Goal: Transaction & Acquisition: Purchase product/service

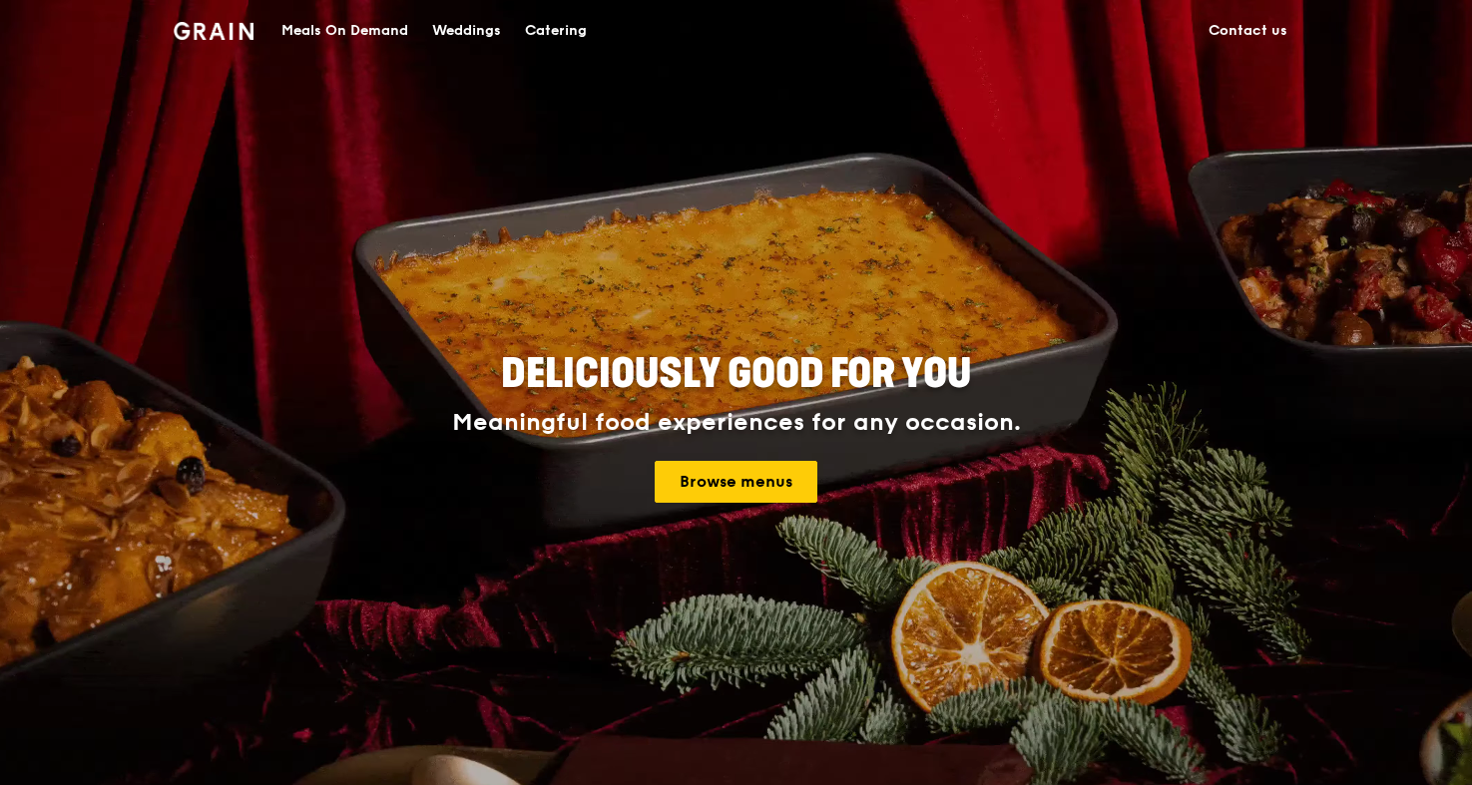
click at [221, 33] on img at bounding box center [214, 31] width 81 height 18
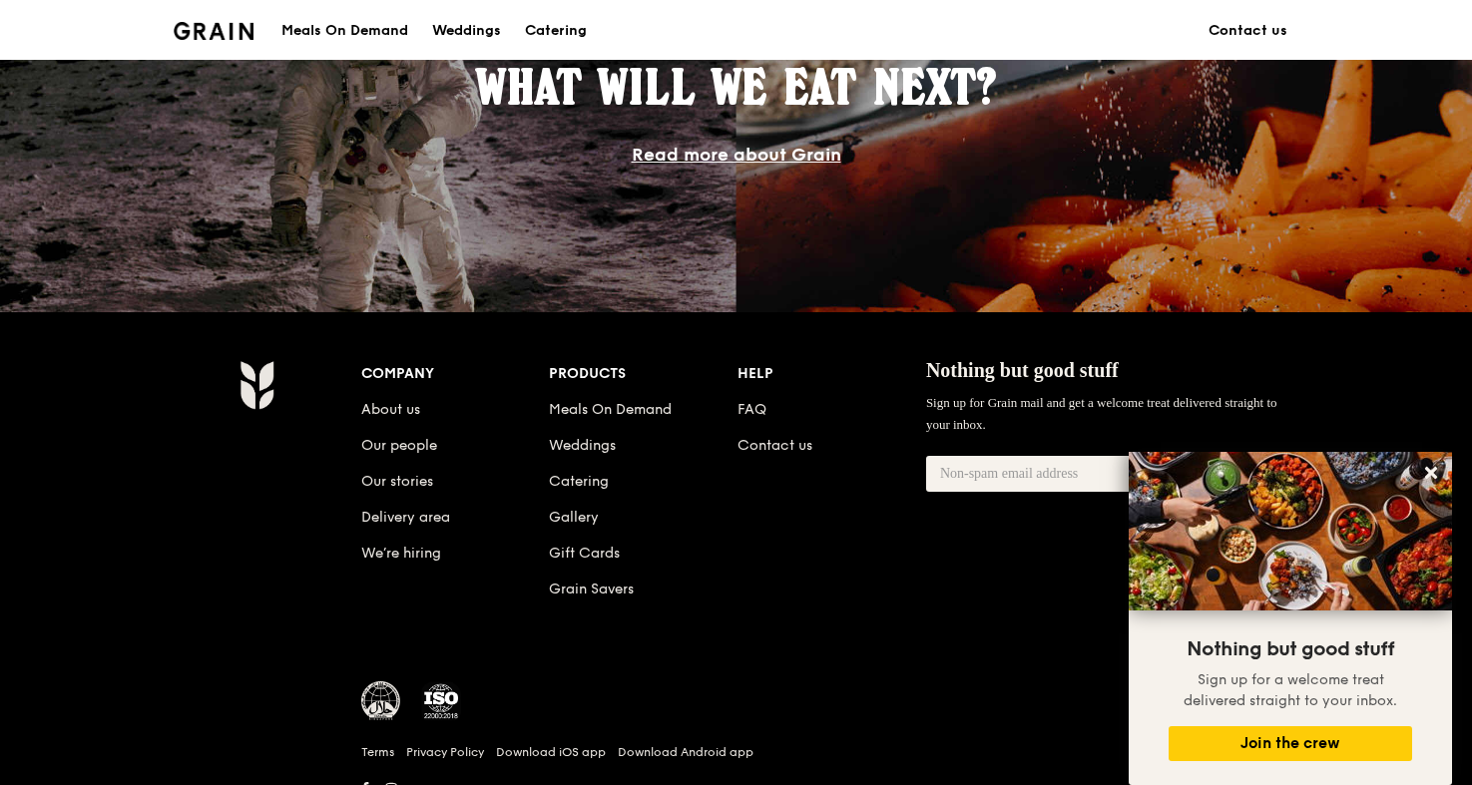
scroll to position [1896, 0]
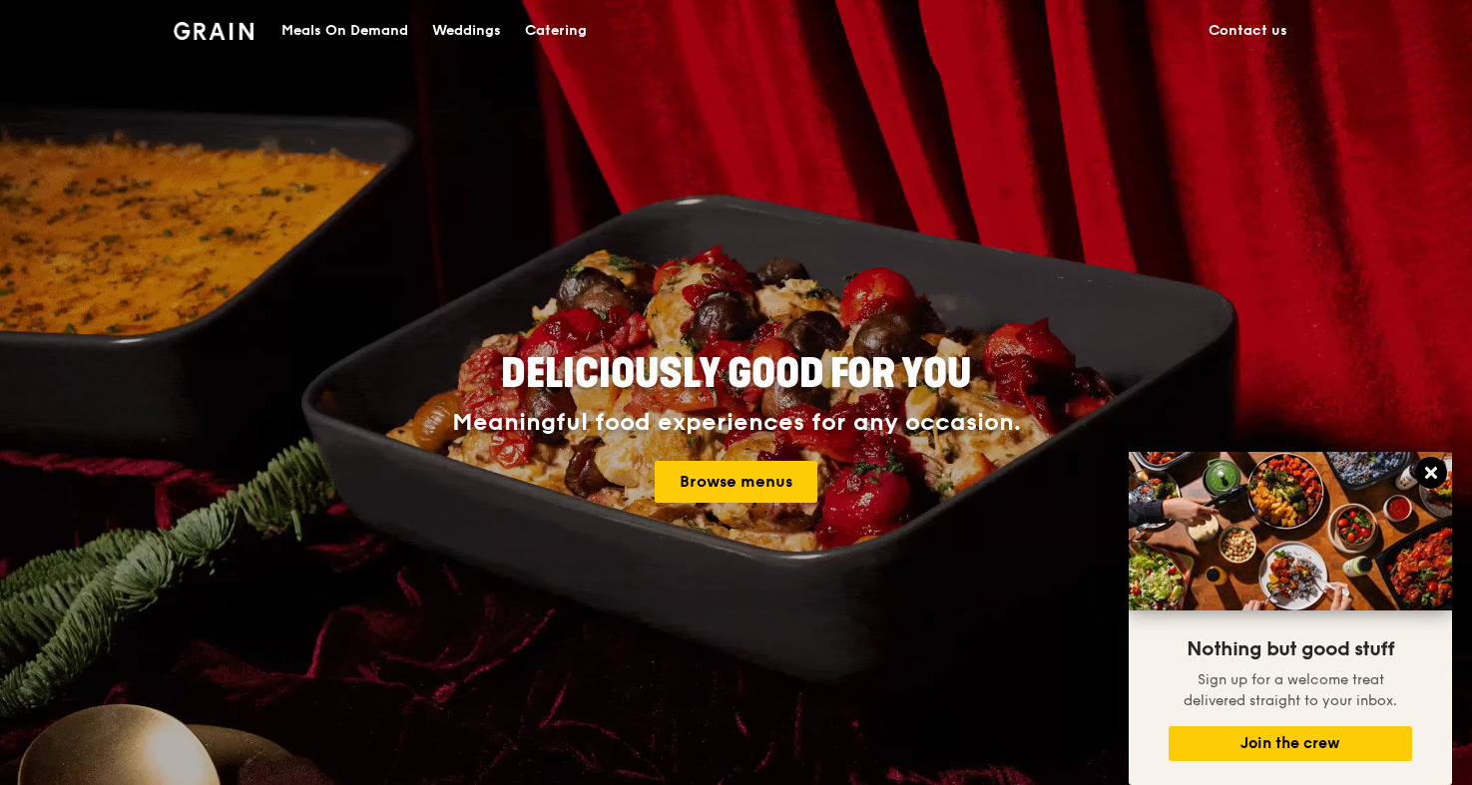
click at [1437, 478] on icon at bounding box center [1431, 473] width 18 height 18
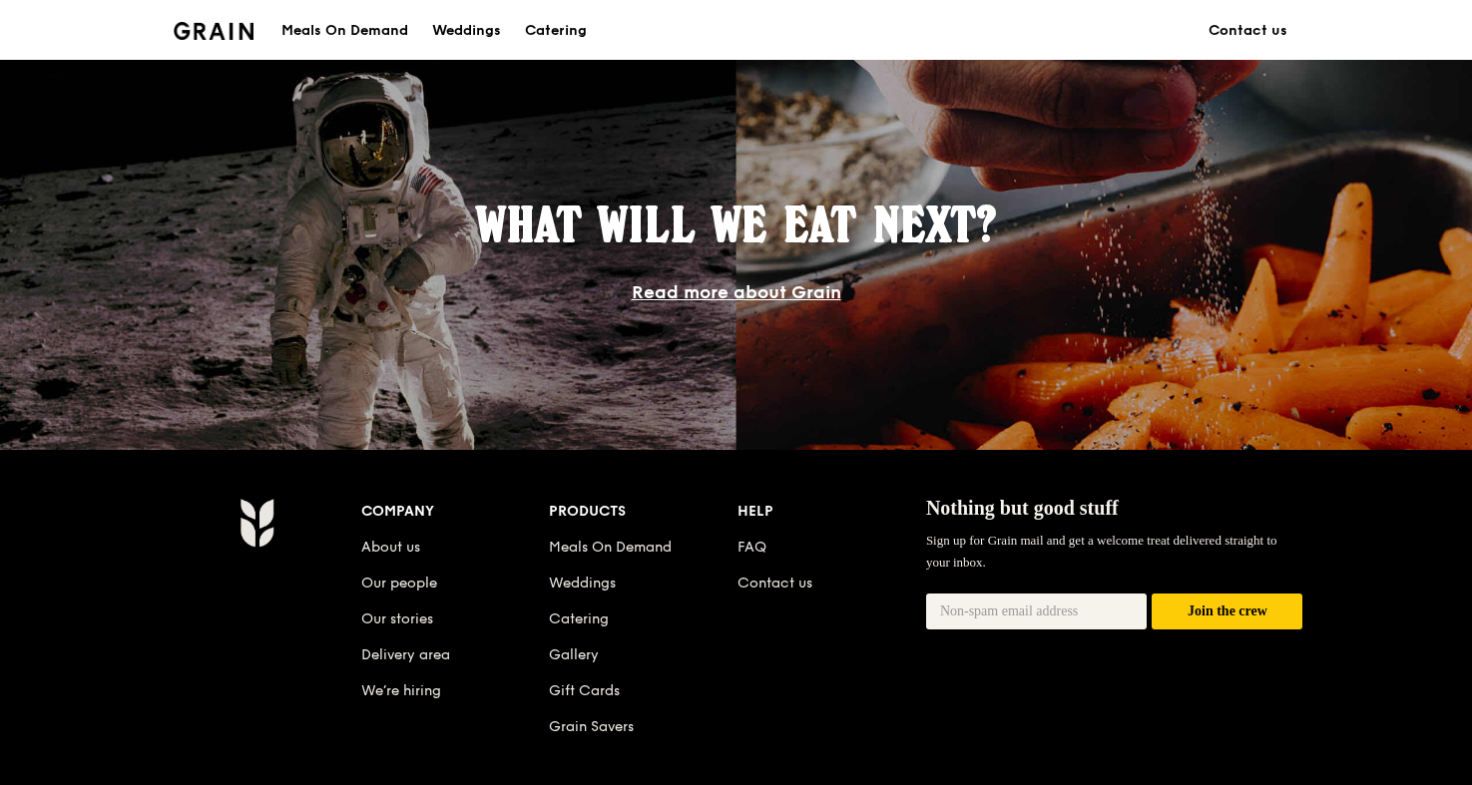
scroll to position [1896, 0]
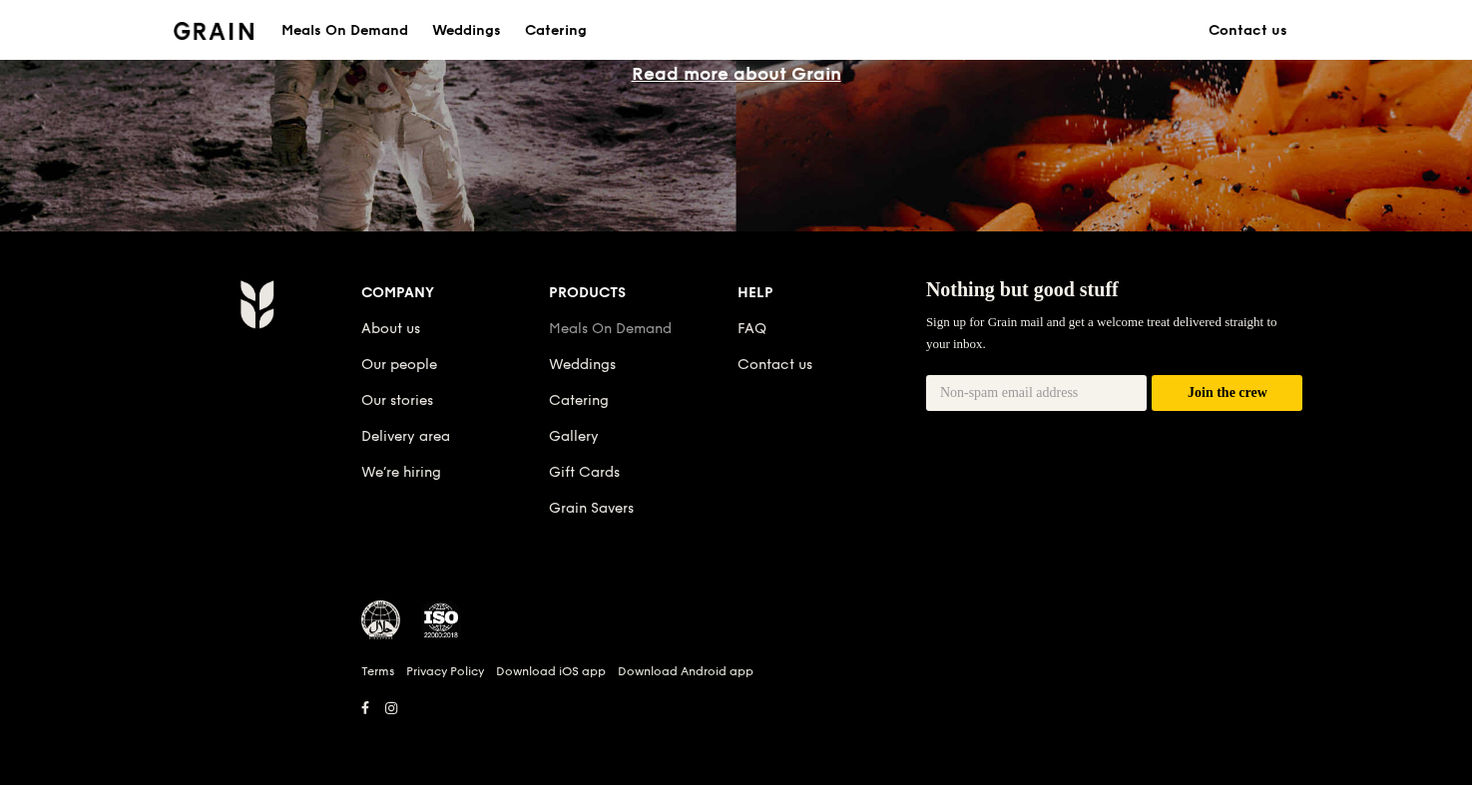
click at [562, 333] on link "Meals On Demand" at bounding box center [610, 328] width 123 height 17
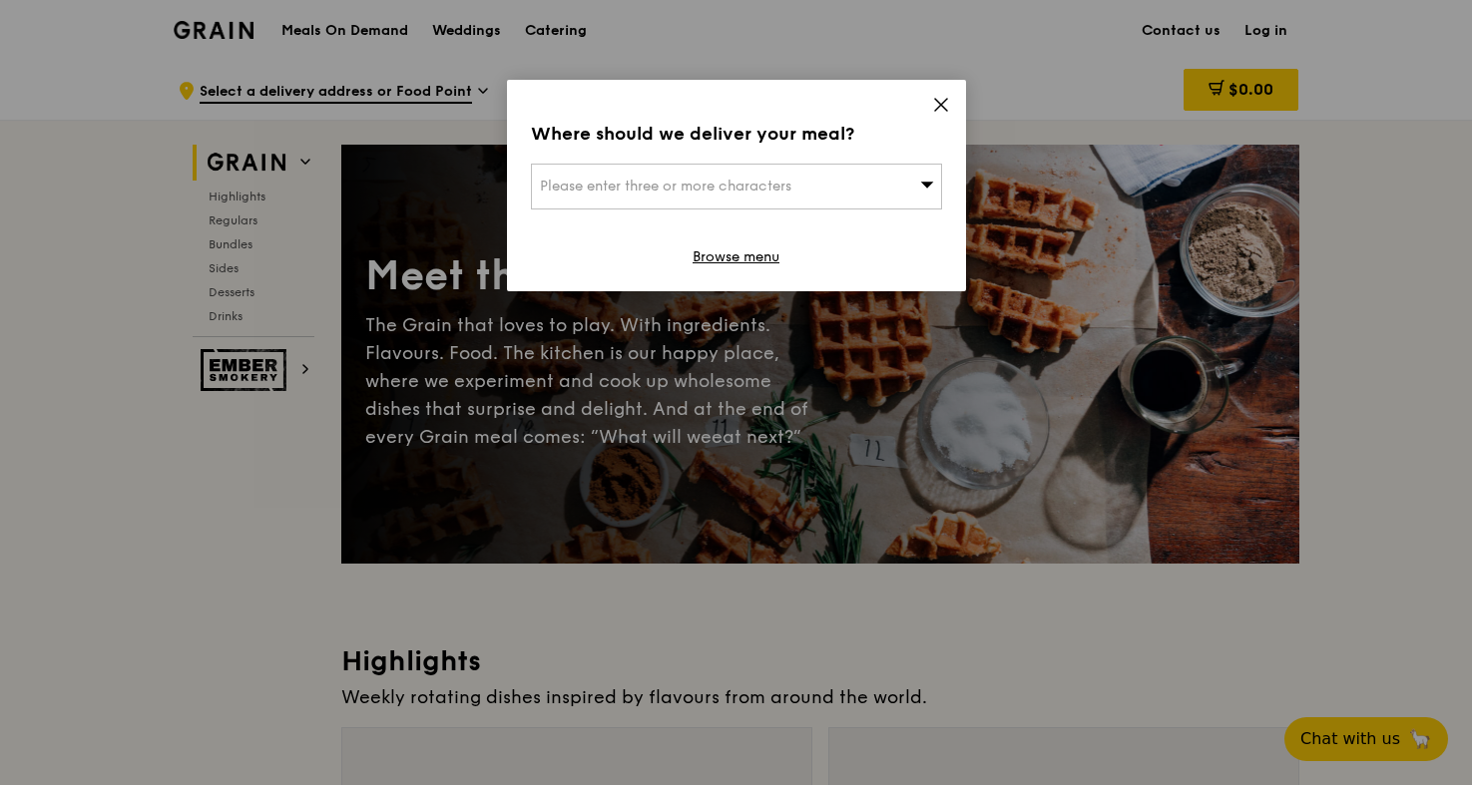
click at [937, 99] on icon at bounding box center [941, 105] width 18 height 18
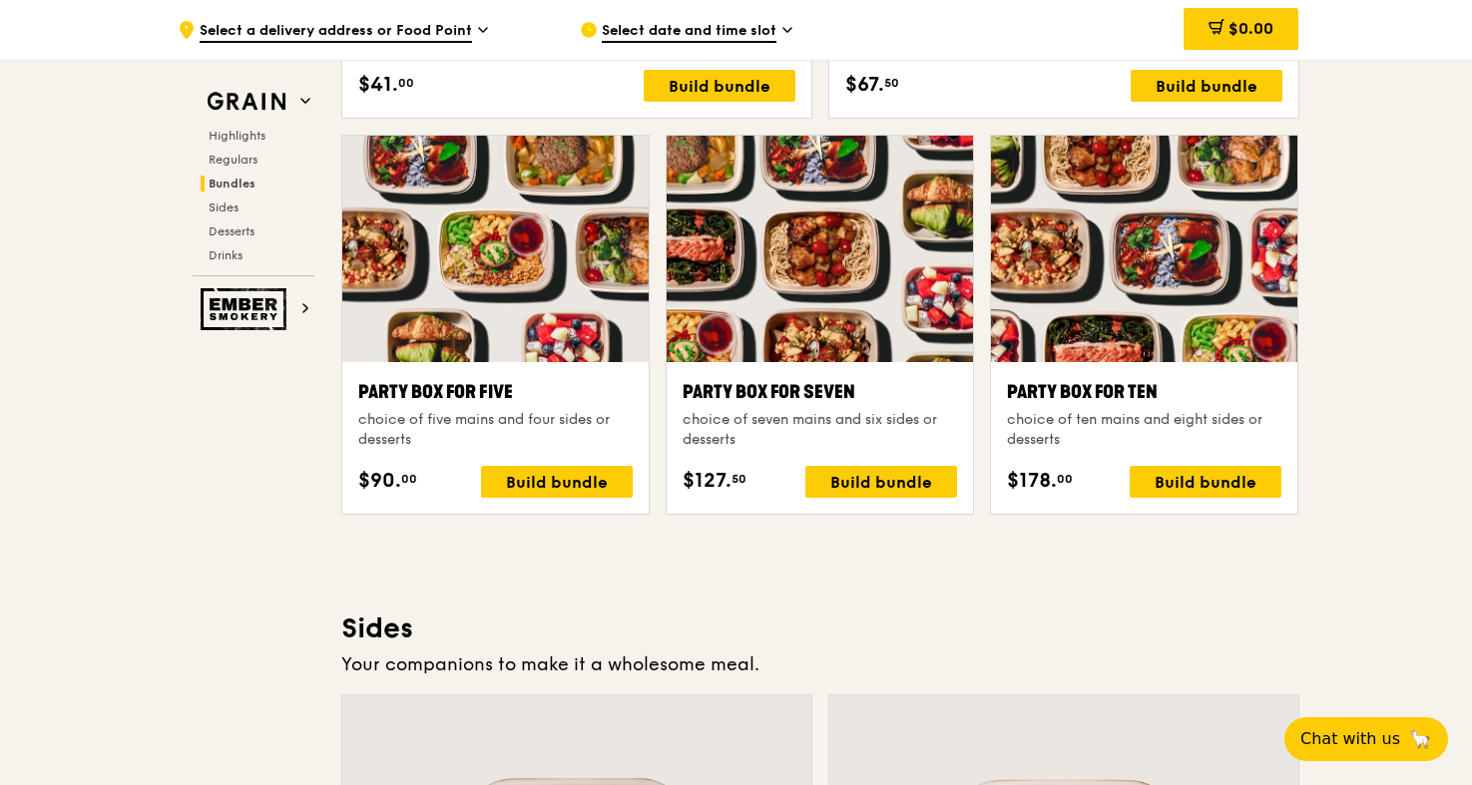
scroll to position [3931, 0]
